Goal: Task Accomplishment & Management: Use online tool/utility

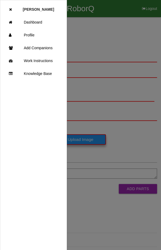
click at [41, 21] on link "Dashboard" at bounding box center [33, 22] width 66 height 13
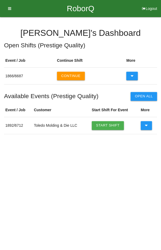
click at [107, 124] on link "Start Shift" at bounding box center [108, 125] width 32 height 9
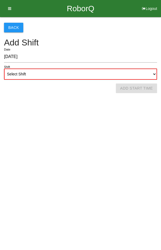
click at [79, 72] on select "Select Shift 1st Shift 2nd Shift 3rd Shift 4th Shift" at bounding box center [80, 73] width 153 height 11
select select "2"
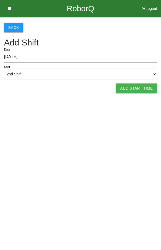
click at [136, 84] on button "Add Start Time" at bounding box center [136, 88] width 41 height 10
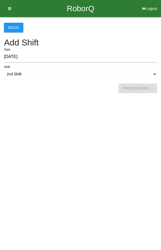
select select "3"
select select "34"
select select "2"
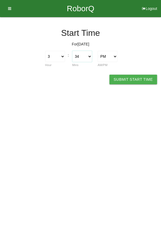
click at [80, 57] on select "00 01 02 03 04 05 06 07 08 09 10 11 12 13 14 15 16 17 18 19 20 21 22 23 24 25 2…" at bounding box center [82, 56] width 20 height 11
select select "30"
click at [129, 75] on button "Submit Start Time" at bounding box center [133, 80] width 48 height 10
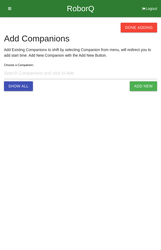
click at [144, 25] on button "Done Adding" at bounding box center [138, 28] width 36 height 10
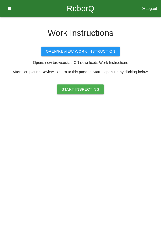
click at [82, 87] on button "Start Inspecting" at bounding box center [80, 89] width 46 height 10
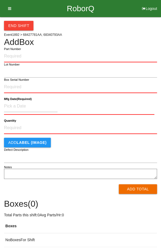
click at [18, 55] on input "Part Number" at bounding box center [80, 56] width 153 height 12
type input "68340793"
type input "68340793AA"
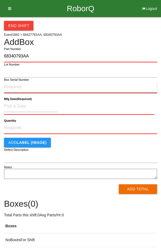
click at [95, 87] on input "Box Serial Number" at bounding box center [80, 87] width 153 height 12
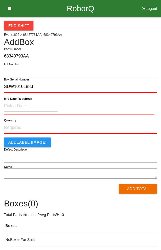
type input "SDW10101883"
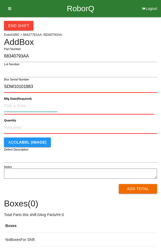
click at [14, 103] on input at bounding box center [30, 105] width 53 height 11
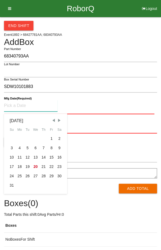
click at [21, 156] on div "11" at bounding box center [20, 156] width 8 height 9
type input "[DATE]"
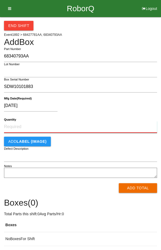
click at [96, 126] on input "Quantity" at bounding box center [80, 127] width 153 height 12
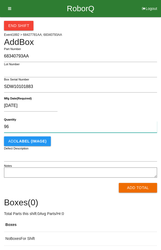
type input "96"
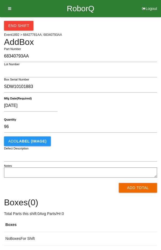
click at [119, 106] on div "[DATE]" at bounding box center [79, 107] width 150 height 14
click at [134, 186] on button "Add Total" at bounding box center [138, 188] width 38 height 10
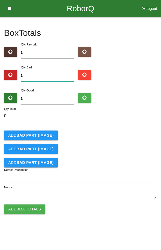
click at [46, 77] on input "0" at bounding box center [47, 75] width 53 height 11
type input "3"
click at [39, 93] on input "0" at bounding box center [47, 98] width 53 height 11
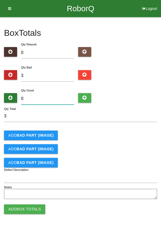
type input "9"
type input "12"
type input "93"
type input "96"
type input "93"
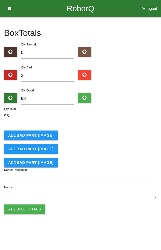
click at [20, 130] on button "Add BAD PART (IMAGE)" at bounding box center [31, 135] width 54 height 10
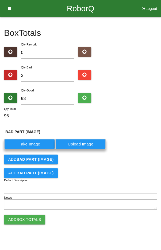
click at [25, 158] on b "BAD PART (IMAGE)" at bounding box center [35, 159] width 37 height 4
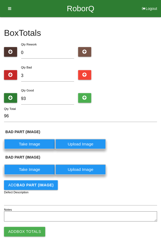
click at [28, 183] on b "BAD PART (IMAGE)" at bounding box center [35, 185] width 37 height 4
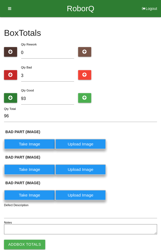
click at [22, 143] on label "Take Image" at bounding box center [29, 144] width 51 height 10
click at [0, 0] on \(IMAGE\) "Take Image" at bounding box center [0, 0] width 0 height 0
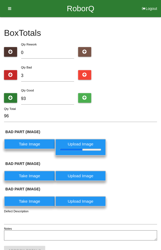
click at [30, 177] on label "Take Image" at bounding box center [29, 175] width 51 height 10
click at [0, 0] on \(IMAGE\) "Take Image" at bounding box center [0, 0] width 0 height 0
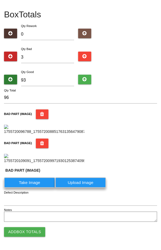
scroll to position [68, 0]
click at [25, 187] on label "Take Image" at bounding box center [29, 182] width 51 height 10
click at [0, 0] on \(IMAGE\) "Take Image" at bounding box center [0, 0] width 0 height 0
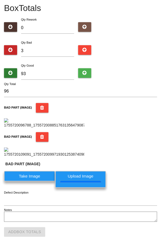
scroll to position [101, 0]
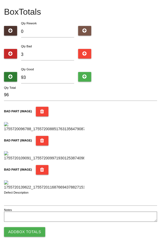
click at [40, 107] on icon "button" at bounding box center [42, 112] width 4 height 10
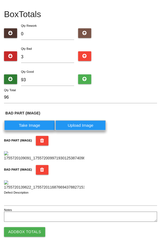
click at [31, 120] on label "Take Image" at bounding box center [29, 125] width 51 height 10
click at [0, 0] on \(IMAGE\) "Take Image" at bounding box center [0, 0] width 0 height 0
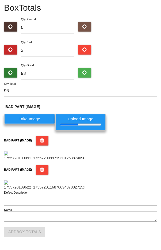
scroll to position [222, 0]
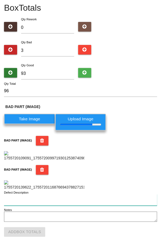
click at [78, 201] on input "Defect Description" at bounding box center [80, 199] width 153 height 11
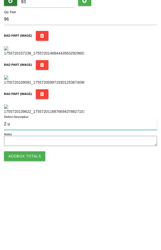
scroll to position [317, 0]
type input "2 unseated gromits. 1 borderline seal flash"
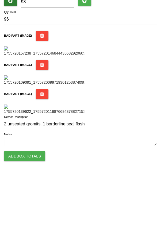
click at [20, 214] on textarea "Notes" at bounding box center [80, 216] width 153 height 10
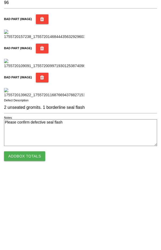
type textarea "Please confirm defective seal flash"
click at [140, 168] on div "BAD PART (IMAGE)" at bounding box center [80, 160] width 153 height 25
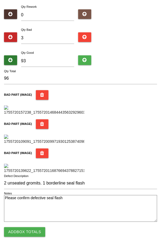
scroll to position [334, 0]
click at [64, 185] on input "2 unseated gromits. 1 borderline seal flash" at bounding box center [80, 182] width 153 height 11
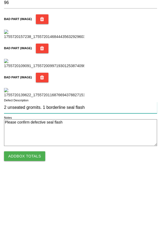
click at [67, 182] on input "2 unseated gromits. 1 borderline seal flash" at bounding box center [80, 182] width 153 height 11
type input "2 unseated gromits. 1 seal flash"
click at [25, 230] on button "Add Box Totals" at bounding box center [24, 232] width 41 height 10
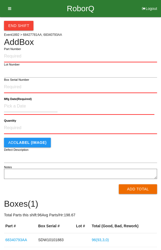
click at [136, 30] on div "End Shift Event 1892 > 68427781AA; 68340793AA Add Box Part Number Lot Number Bo…" at bounding box center [80, 132] width 153 height 230
click at [21, 24] on button "End Shift" at bounding box center [18, 26] width 29 height 10
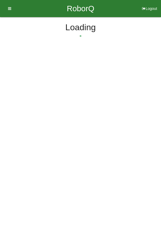
select select "4"
select select "3"
select select "2"
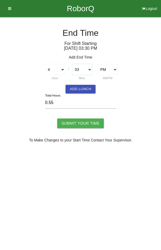
click at [83, 69] on select "00 01 02 03 04 05 06 07 08 09 10 11 12 13 14 15 16 17 18 19 20 21 22 23 24 25 2…" at bounding box center [82, 69] width 20 height 11
select select "0"
type input "0.50"
click at [82, 123] on input "Submit Your Time" at bounding box center [80, 123] width 46 height 10
type input "Processing..."
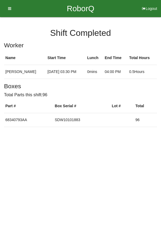
click at [10, 7] on icon at bounding box center [8, 8] width 7 height 17
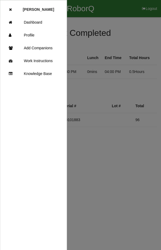
click at [38, 22] on link "Dashboard" at bounding box center [33, 22] width 66 height 13
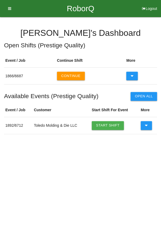
click at [72, 75] on button "Continue" at bounding box center [71, 76] width 28 height 9
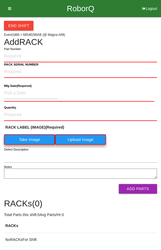
click at [132, 37] on div "End Shift Event 1866 > 68546289AB (@ Magna AIM) Add RACK Part Number RACK SERIA…" at bounding box center [80, 131] width 153 height 229
